Goal: Use online tool/utility: Utilize a website feature to perform a specific function

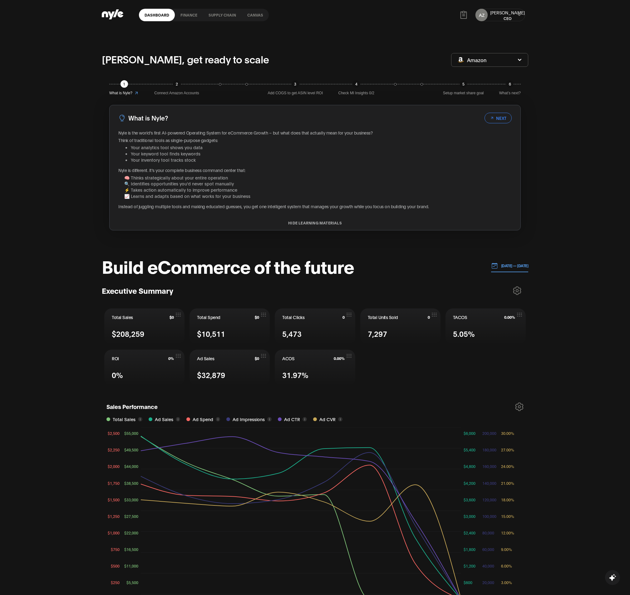
scroll to position [187, 0]
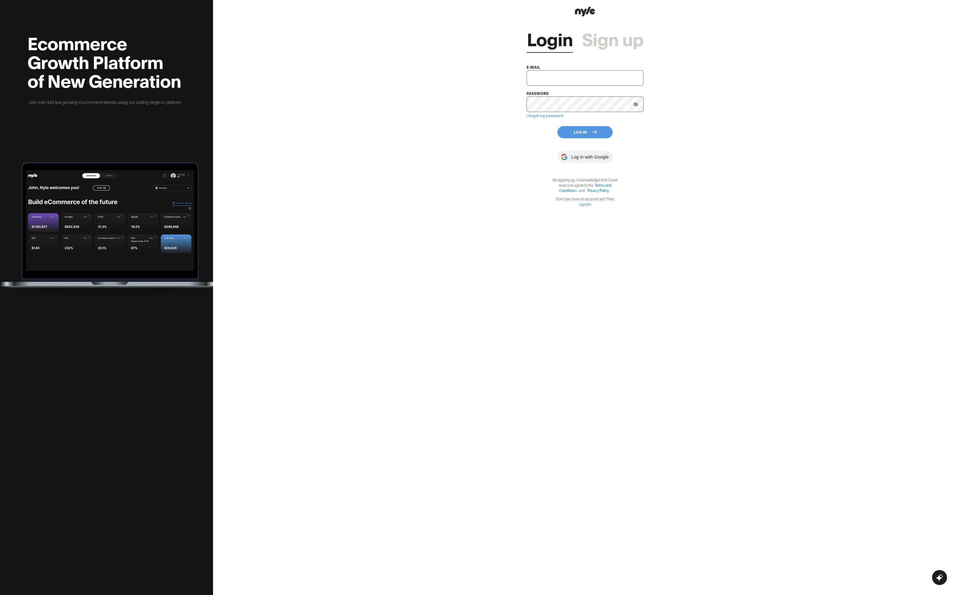
type input "showroom@nyle.ai"
click at [589, 134] on button "Log In" at bounding box center [585, 132] width 55 height 12
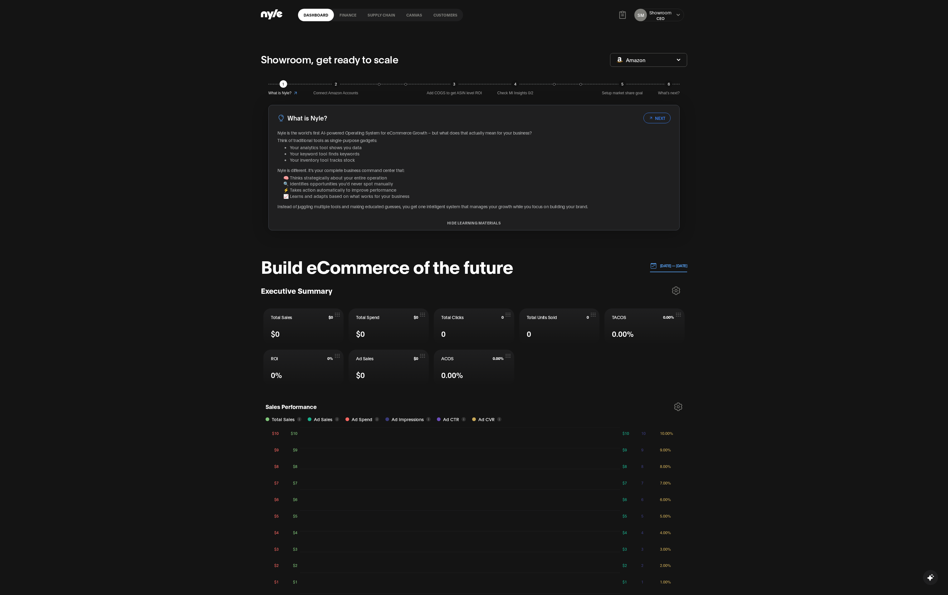
click at [444, 12] on link "Customers" at bounding box center [445, 15] width 35 height 12
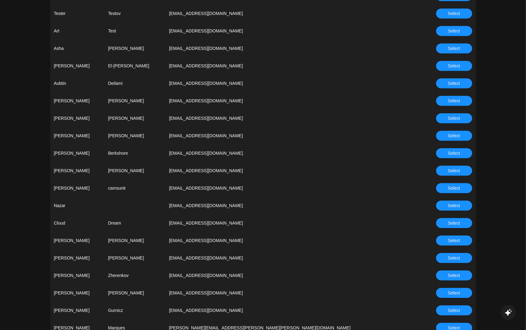
scroll to position [416, 0]
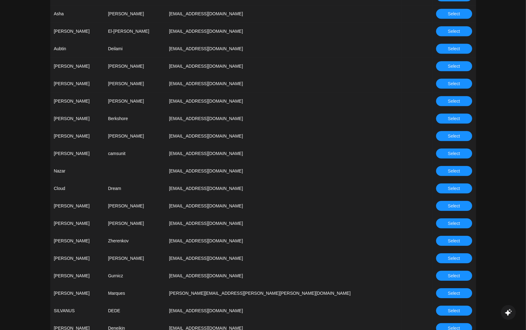
click at [451, 243] on span "Select" at bounding box center [454, 240] width 12 height 7
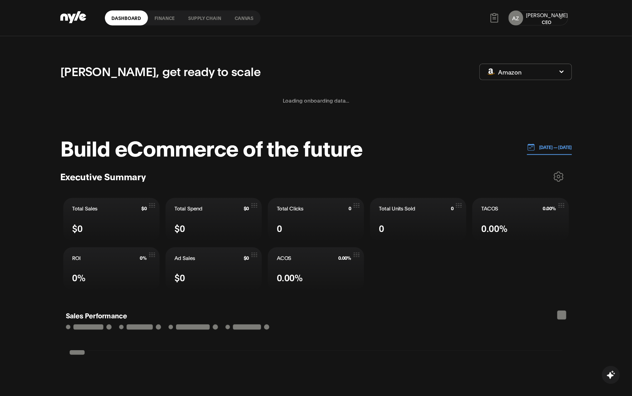
scroll to position [104, 0]
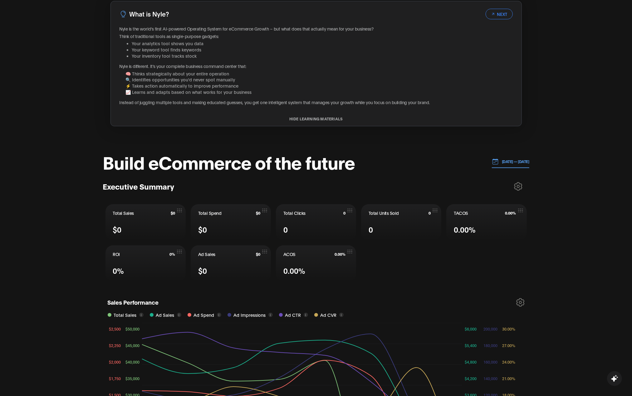
click at [505, 164] on p "24.09.2025 — 01.10.2025" at bounding box center [514, 162] width 31 height 6
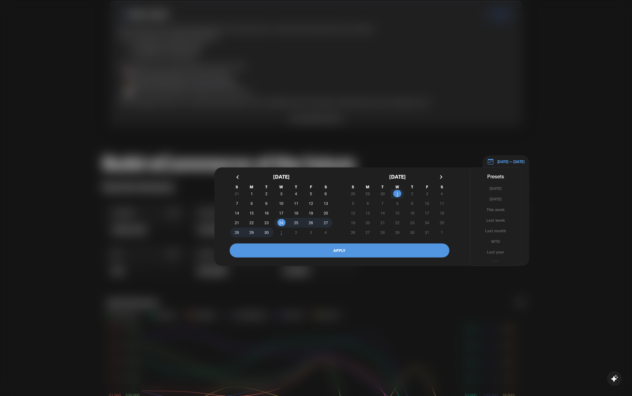
click at [394, 250] on button "APPLY" at bounding box center [340, 251] width 220 height 14
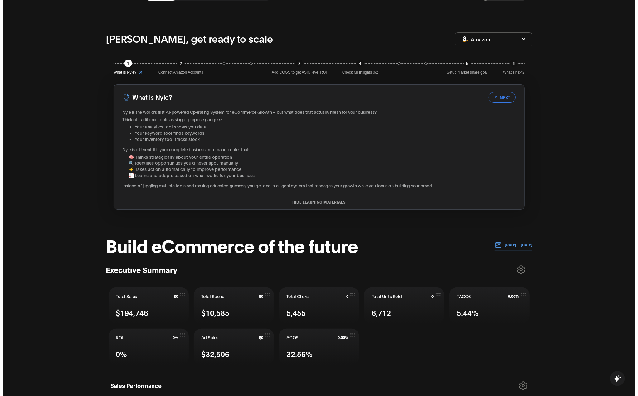
scroll to position [0, 0]
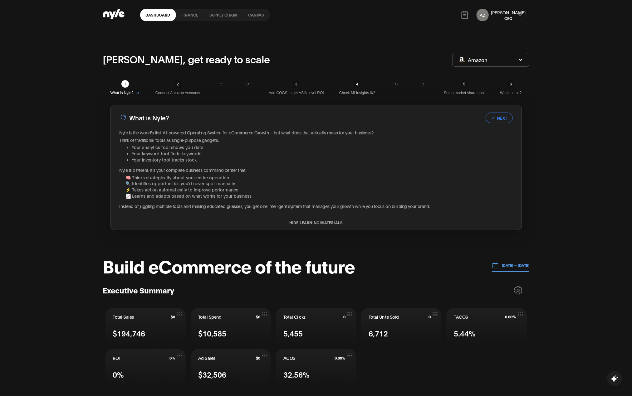
click at [256, 14] on link "Canvas" at bounding box center [256, 15] width 27 height 12
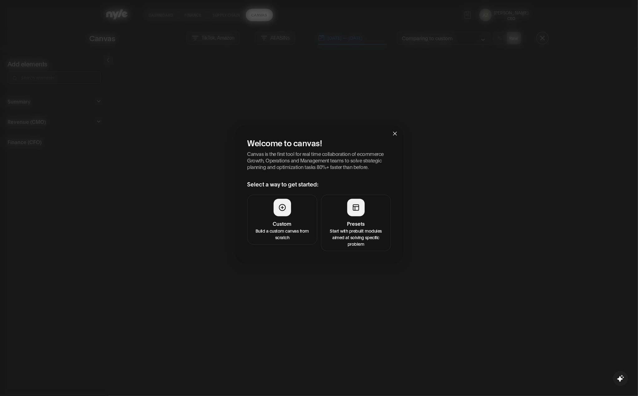
click at [360, 243] on p "Start with prebuilt modules aimed at solving specific problem" at bounding box center [356, 238] width 62 height 20
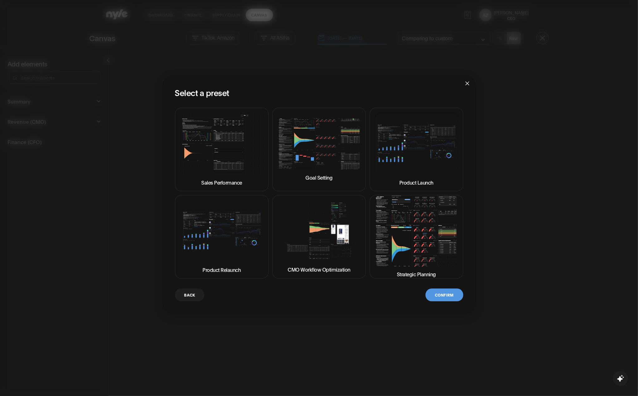
click at [421, 250] on button "Strategic Planning" at bounding box center [417, 237] width 94 height 84
click at [446, 296] on button "Confirm" at bounding box center [444, 295] width 37 height 13
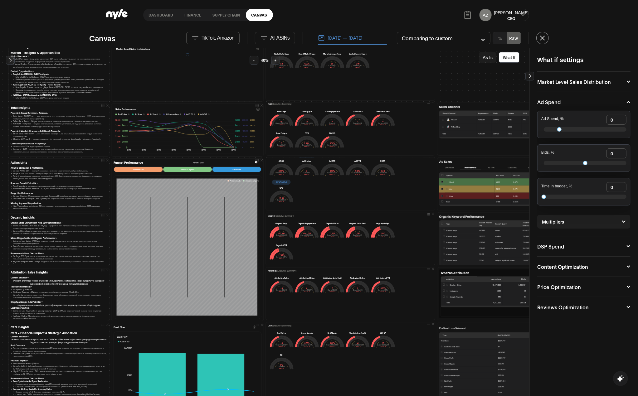
scroll to position [125, 0]
